Goal: Information Seeking & Learning: Learn about a topic

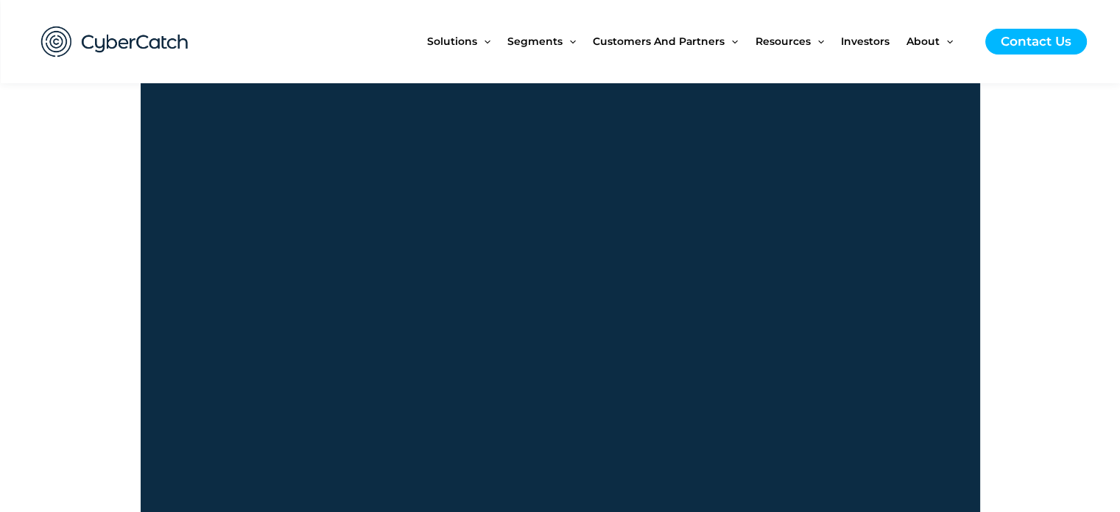
scroll to position [1237, 0]
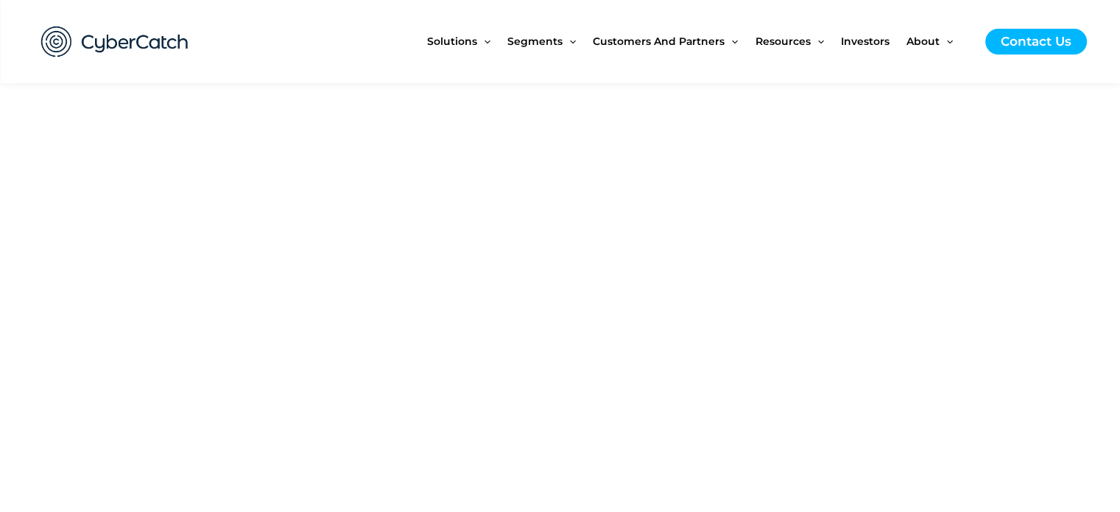
drag, startPoint x: 1130, startPoint y: 165, endPoint x: 1121, endPoint y: 229, distance: 64.8
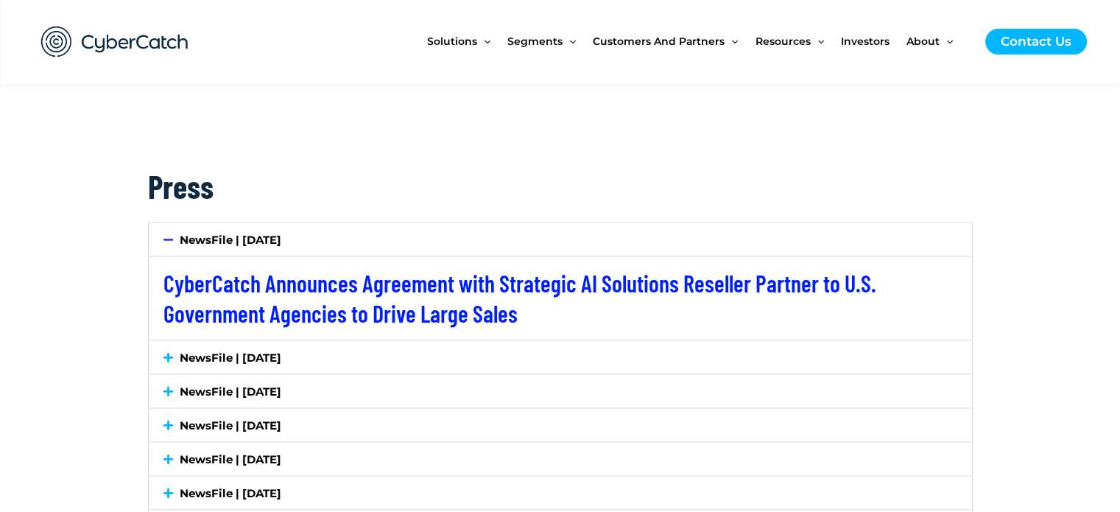
scroll to position [2571, 0]
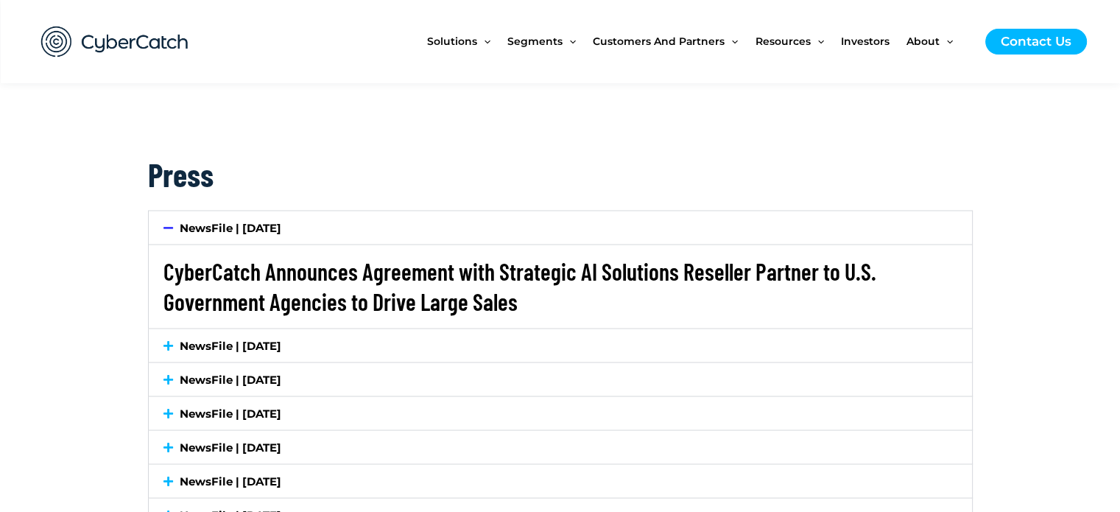
click at [322, 276] on link "CyberCatch Announces Agreement with Strategic AI Solutions Reseller Partner to …" at bounding box center [519, 285] width 713 height 59
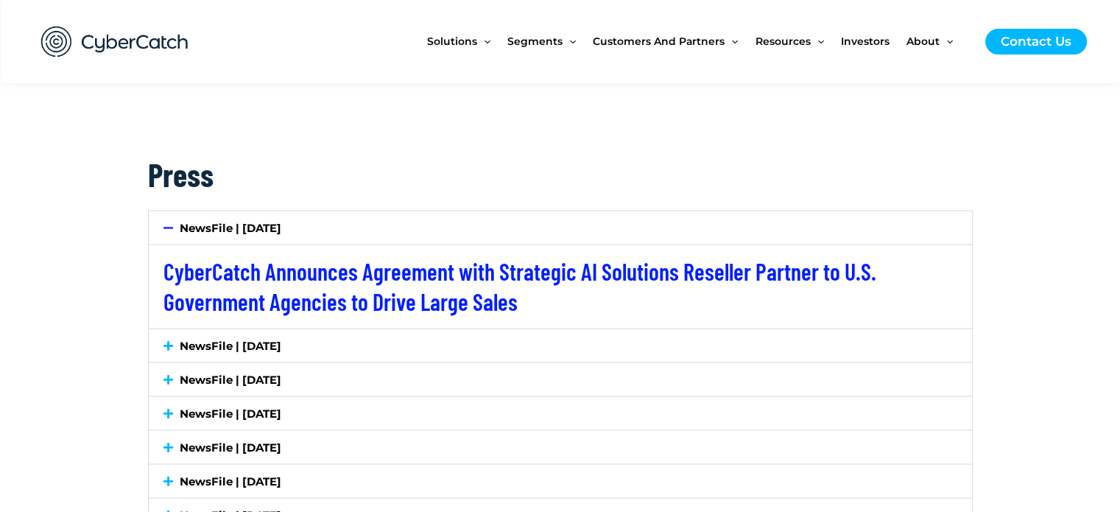
click at [278, 345] on link "NewsFile | [DATE]" at bounding box center [231, 345] width 102 height 14
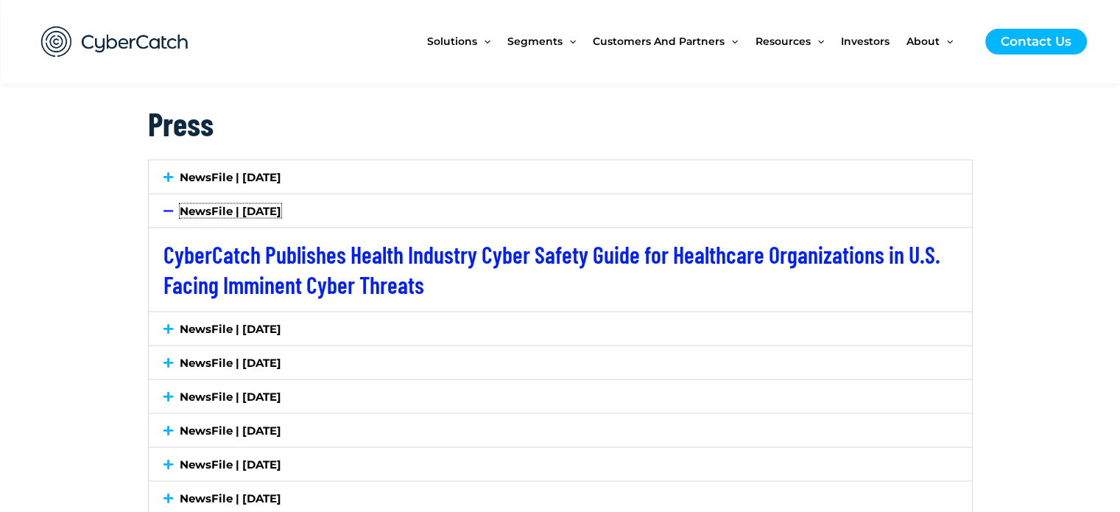
scroll to position [2689, 0]
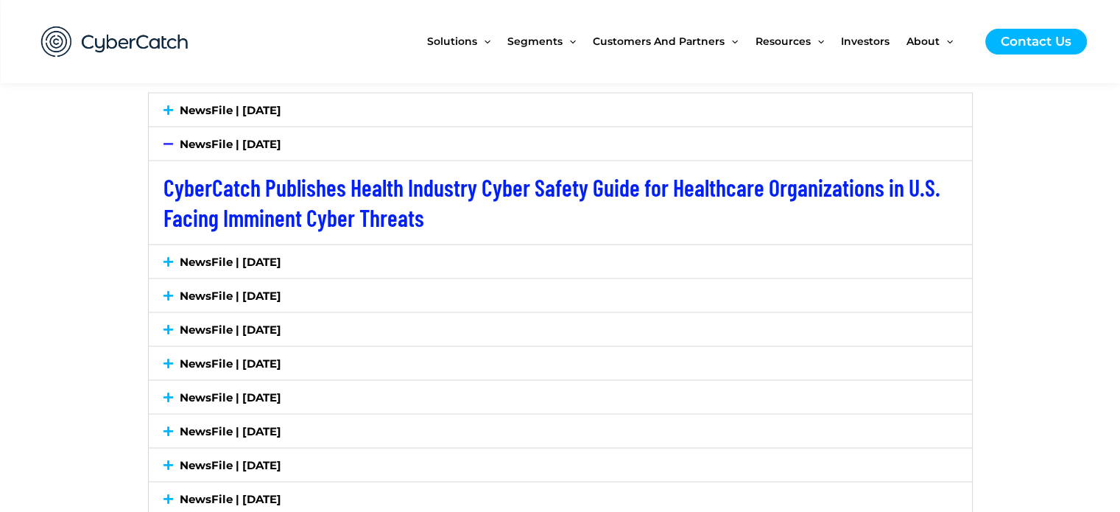
click at [505, 258] on div "NewsFile | [DATE]" at bounding box center [560, 260] width 823 height 33
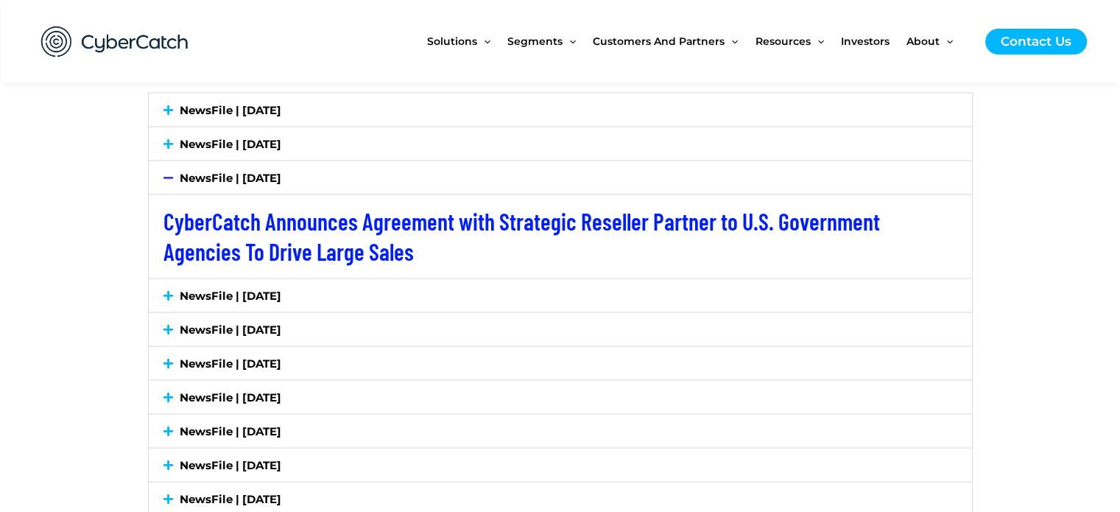
scroll to position [2718, 0]
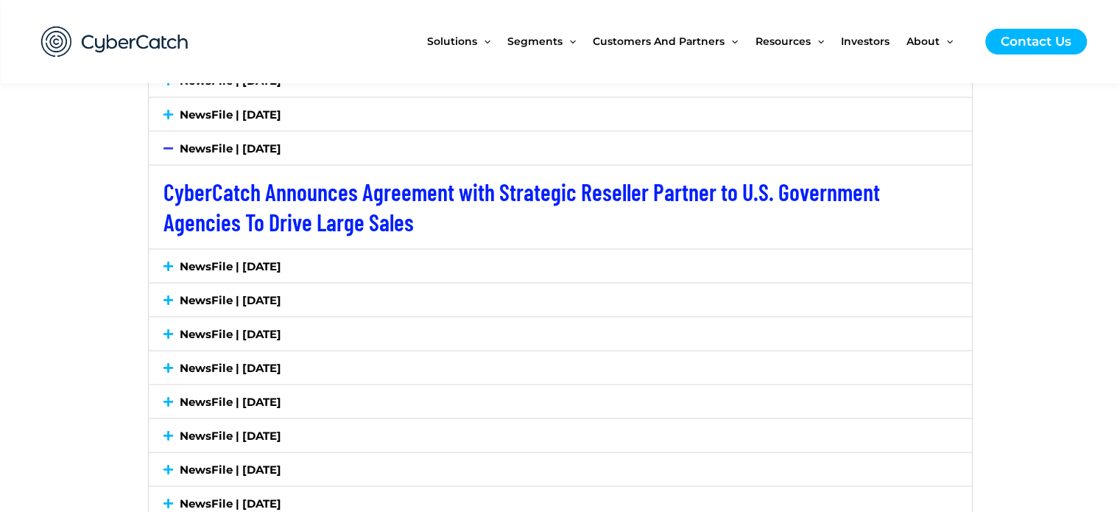
click at [505, 258] on div "NewsFile | [DATE]" at bounding box center [560, 265] width 823 height 33
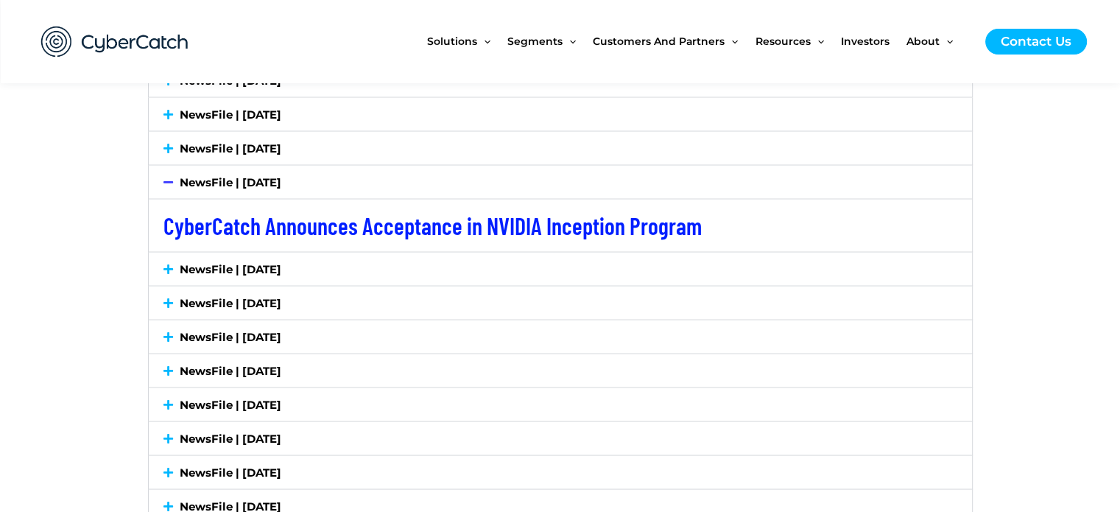
click at [505, 258] on div "NewsFile | [DATE]" at bounding box center [560, 268] width 823 height 33
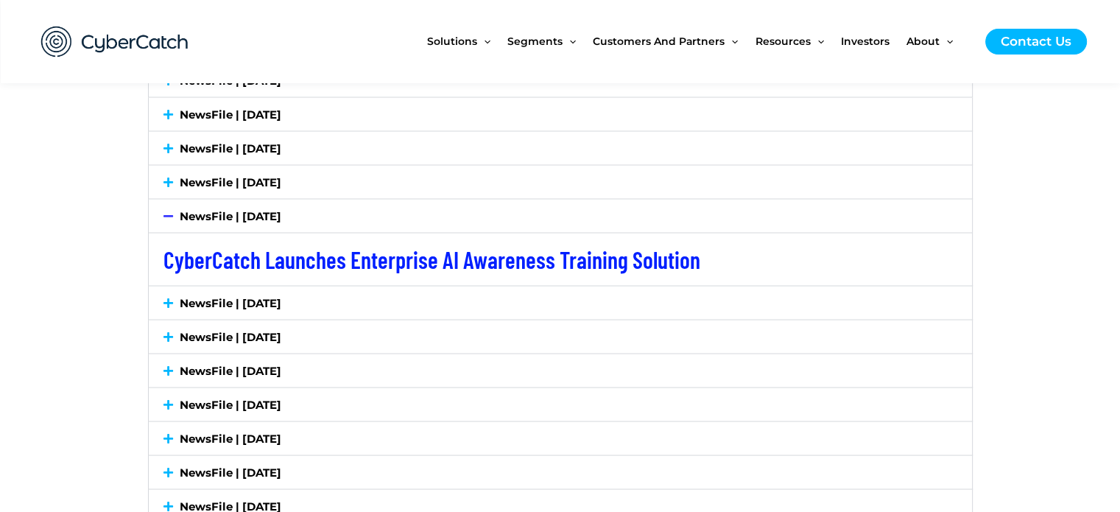
click at [486, 309] on div "NewsFile | [DATE]" at bounding box center [560, 302] width 823 height 33
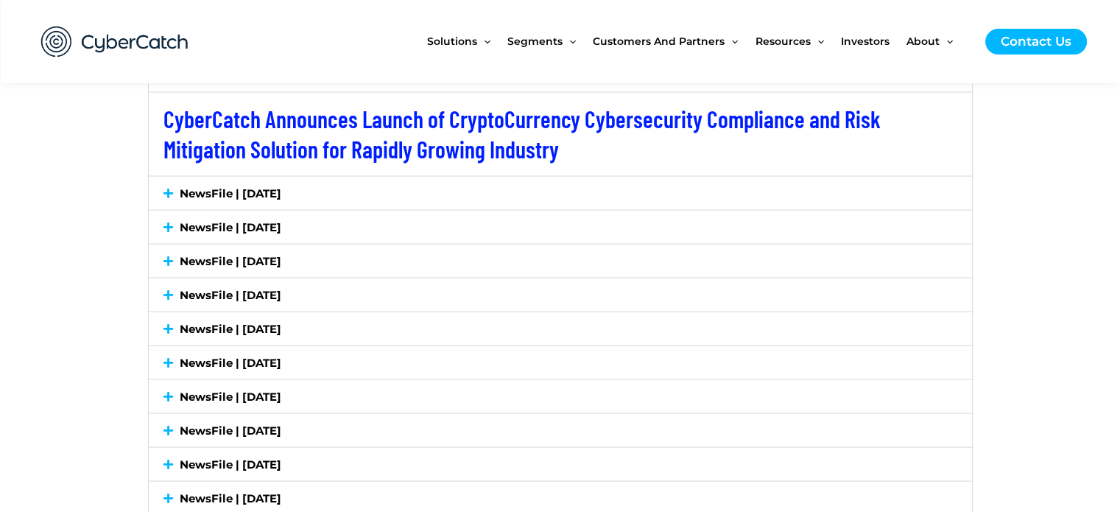
scroll to position [2895, 0]
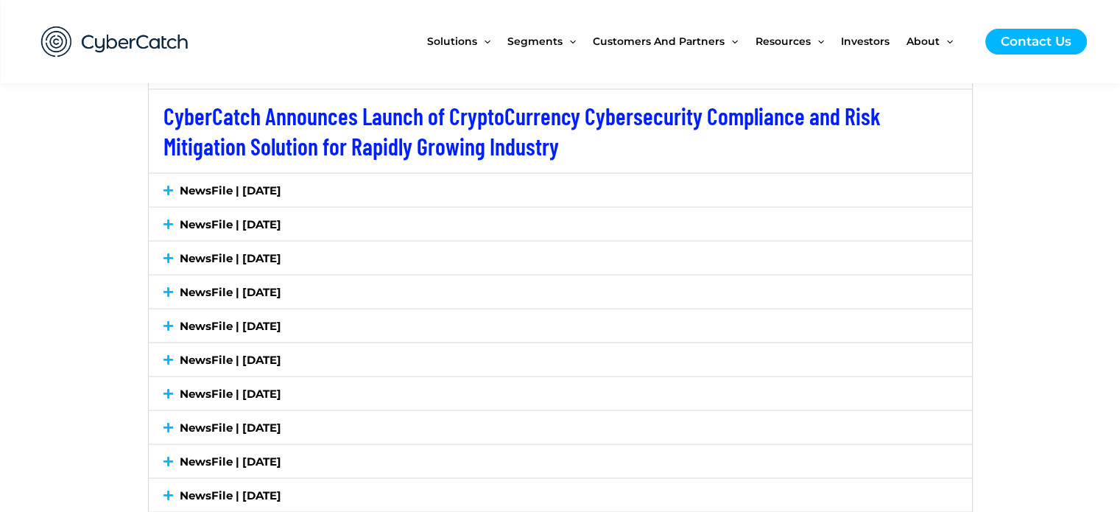
click at [270, 191] on link "NewsFile | [DATE]" at bounding box center [231, 190] width 102 height 14
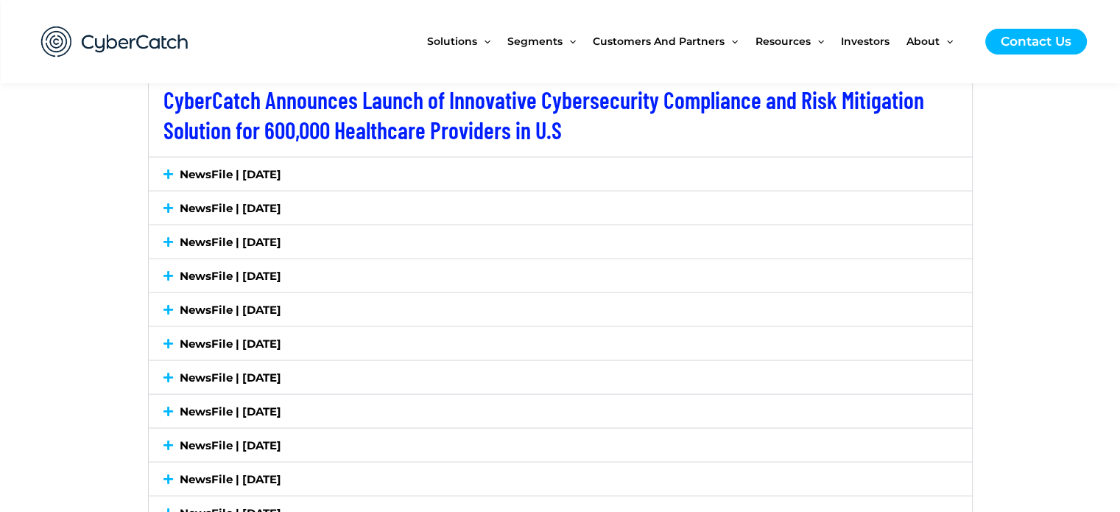
scroll to position [2954, 0]
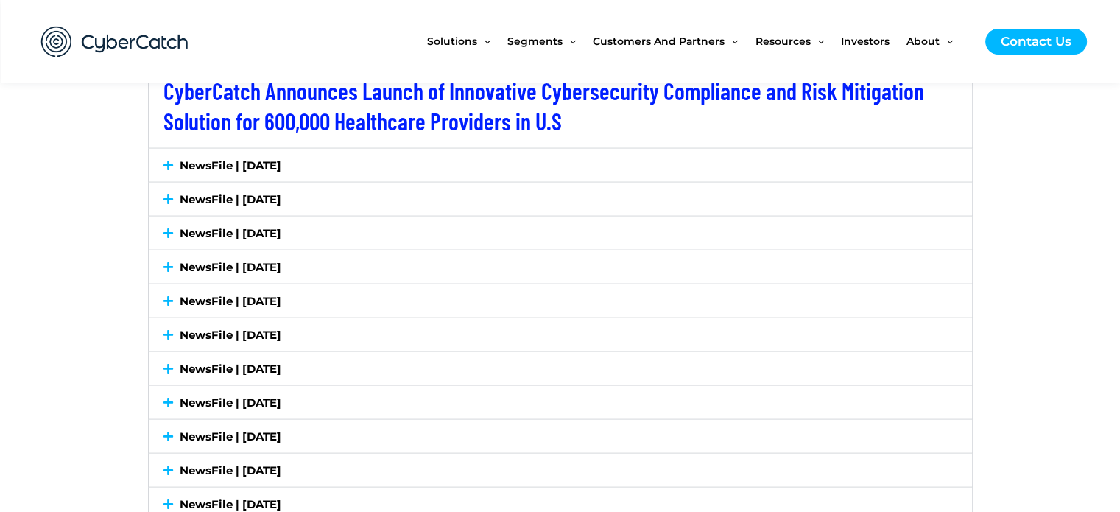
click at [318, 176] on div "NewsFile | [DATE]" at bounding box center [560, 165] width 823 height 33
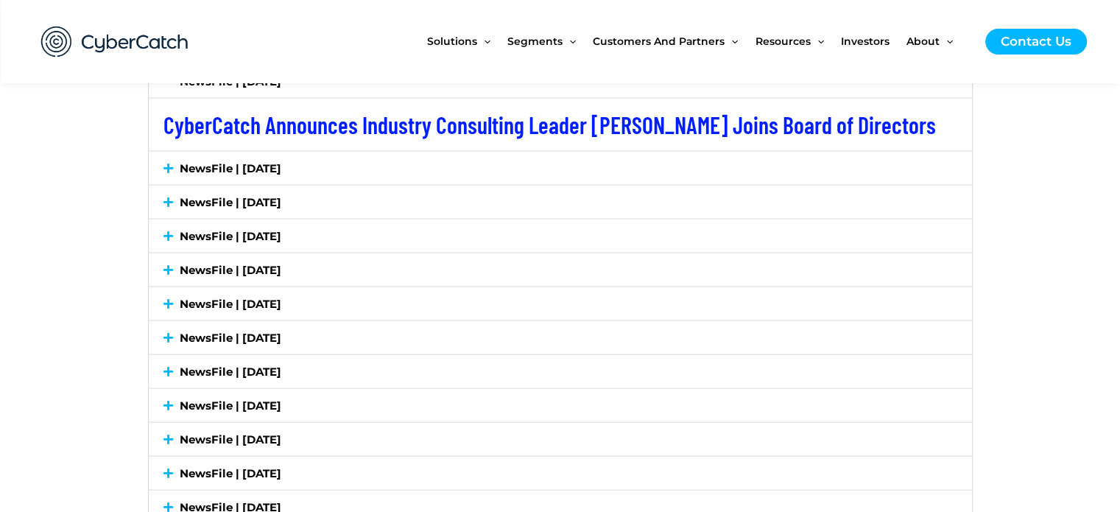
click at [318, 176] on div "NewsFile | [DATE]" at bounding box center [560, 168] width 823 height 33
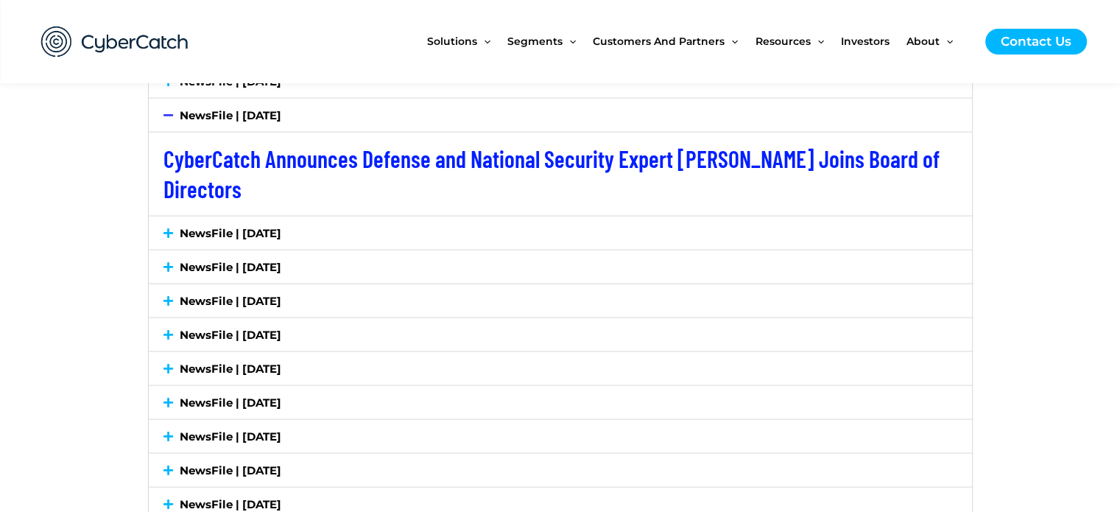
click at [325, 225] on div "NewsFile | [DATE]" at bounding box center [560, 232] width 823 height 33
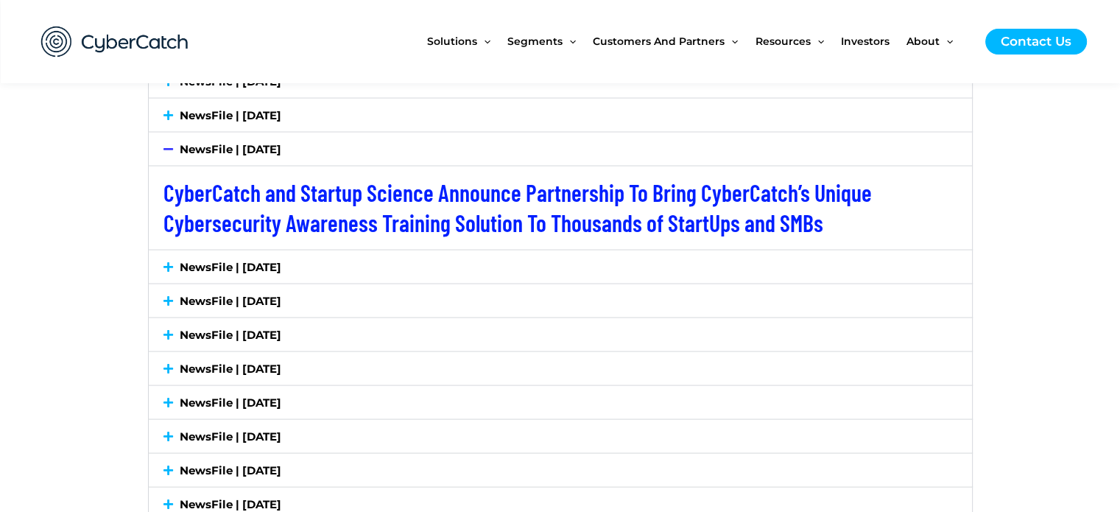
click at [335, 257] on div "NewsFile | [DATE]" at bounding box center [560, 266] width 823 height 33
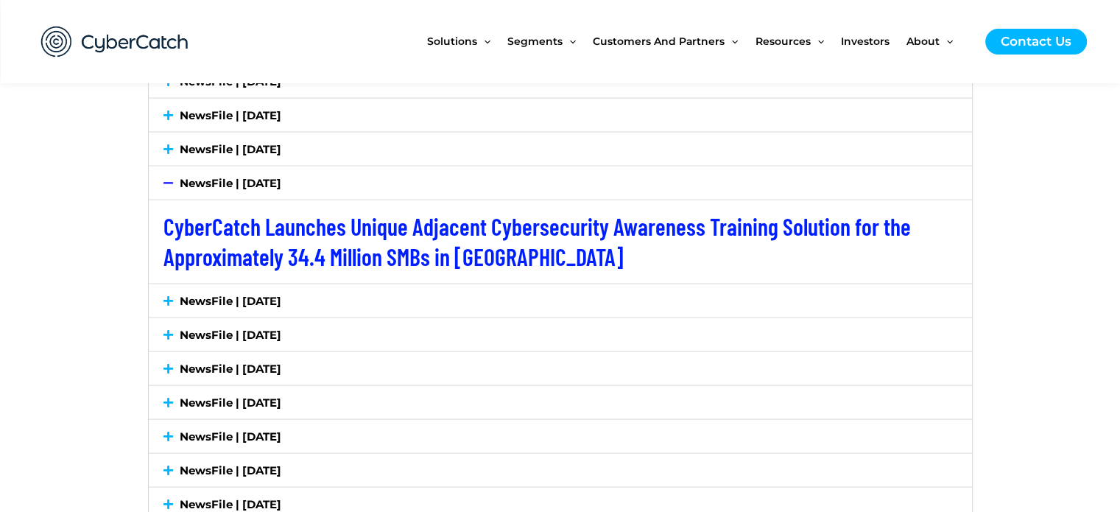
click at [281, 300] on link "NewsFile | [DATE]" at bounding box center [231, 301] width 102 height 14
